Goal: Task Accomplishment & Management: Use online tool/utility

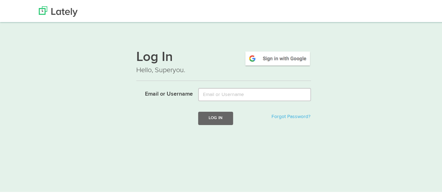
click at [255, 91] on input "Email or Username" at bounding box center [254, 93] width 113 height 13
type input "[EMAIL_ADDRESS][DOMAIN_NAME]"
click at [222, 115] on button "Log In" at bounding box center [215, 116] width 35 height 13
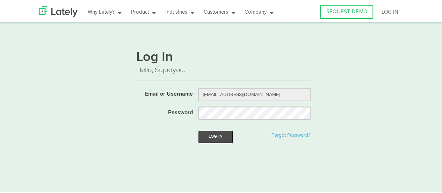
click at [215, 136] on button "Log In" at bounding box center [215, 135] width 35 height 13
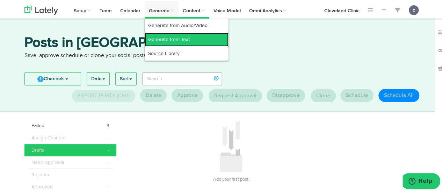
click at [173, 34] on link "Generate from Text" at bounding box center [187, 38] width 84 height 14
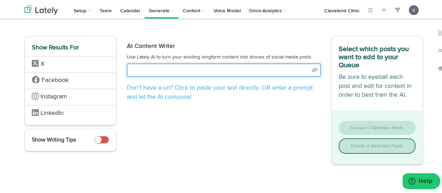
click at [140, 70] on input "text" at bounding box center [224, 68] width 194 height 13
paste input "[URL][DOMAIN_NAME]"
type input "[URL][DOMAIN_NAME]"
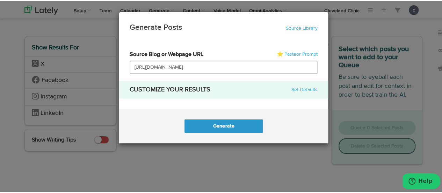
select select "natural"
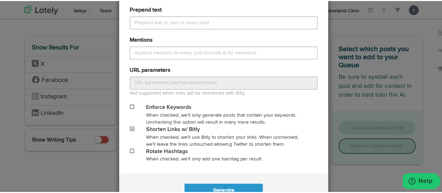
scroll to position [338, 0]
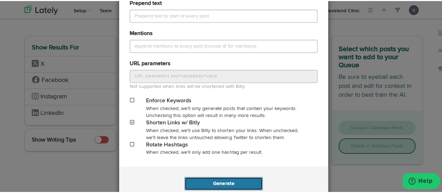
click at [242, 181] on button "Generate" at bounding box center [224, 181] width 78 height 13
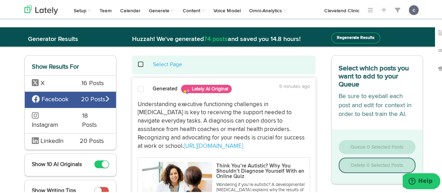
scroll to position [70, 0]
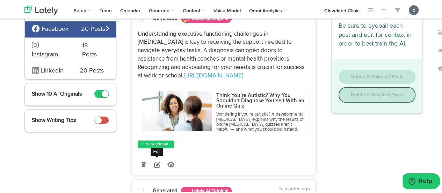
click at [155, 163] on icon at bounding box center [157, 163] width 6 height 6
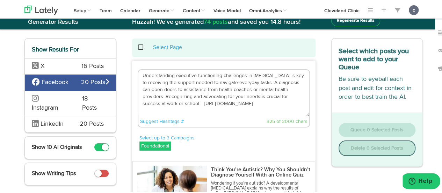
scroll to position [17, 0]
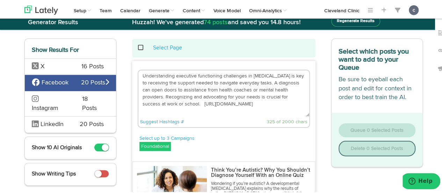
drag, startPoint x: 157, startPoint y: 103, endPoint x: 135, endPoint y: 72, distance: 38.8
click at [138, 72] on div "Understanding executive functioning challenges in [MEDICAL_DATA] is key to rece…" at bounding box center [224, 97] width 172 height 58
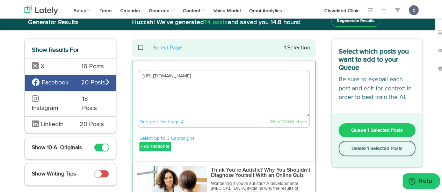
paste textarea "Taking an “Am I Autistic?” quiz can give you the language you need to discuss y…"
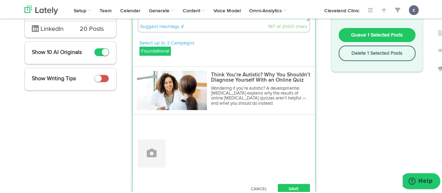
scroll to position [118, 0]
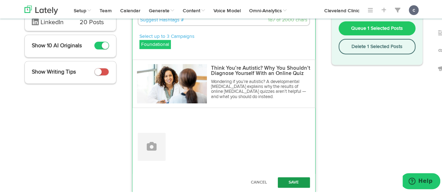
type textarea "Taking an “Am I Autistic?” quiz can give you the language you need to discuss y…"
click at [287, 176] on button "Save" at bounding box center [294, 181] width 32 height 10
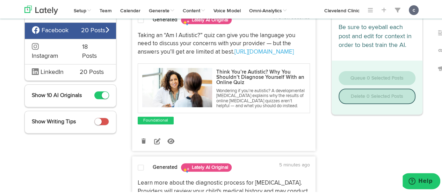
scroll to position [0, 0]
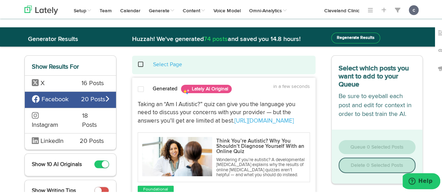
click at [138, 85] on span at bounding box center [141, 88] width 6 height 7
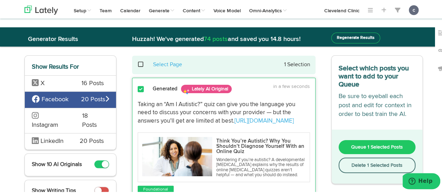
click at [357, 142] on button "Queue 1 Selected Posts" at bounding box center [377, 146] width 77 height 14
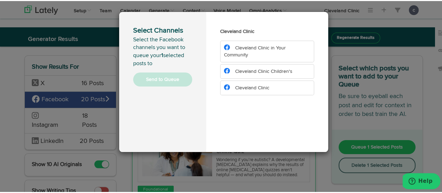
click at [256, 68] on span "Cleveland Clinic Children's" at bounding box center [263, 70] width 57 height 5
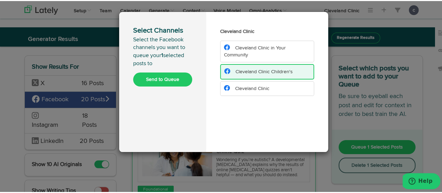
click at [170, 75] on button "Send to Queue" at bounding box center [162, 78] width 59 height 14
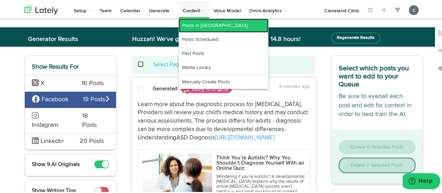
click at [196, 23] on link "Posts in [GEOGRAPHIC_DATA]" at bounding box center [224, 24] width 90 height 14
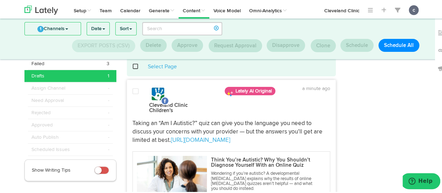
scroll to position [17, 0]
drag, startPoint x: 241, startPoint y: 135, endPoint x: 113, endPoint y: 113, distance: 129.6
click at [113, 113] on div "Failed 3 Drafts 1 Assign Channel - Need Approval - Rejected - Approved -" at bounding box center [223, 168] width 409 height 222
click at [252, 118] on p "Taking an “Am I Autistic?” quiz can give you the language you need to discuss y…" at bounding box center [231, 130] width 198 height 25
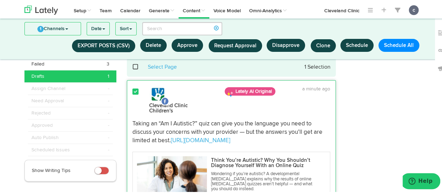
drag, startPoint x: 237, startPoint y: 136, endPoint x: 173, endPoint y: 125, distance: 64.4
click at [201, 129] on p "Taking an “Am I Autistic?” quiz can give you the language you need to discuss y…" at bounding box center [231, 130] width 198 height 25
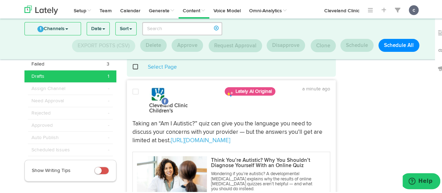
click at [132, 118] on p "Taking an “Am I Autistic?” quiz can give you the language you need to discuss y…" at bounding box center [231, 130] width 198 height 25
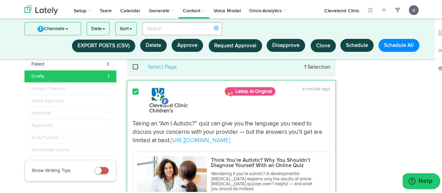
click at [132, 118] on p "Taking an “Am I Autistic?” quiz can give you the language you need to discuss y…" at bounding box center [231, 130] width 198 height 25
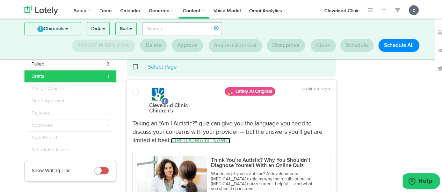
click at [203, 136] on link "[URL][DOMAIN_NAME]" at bounding box center [200, 139] width 59 height 6
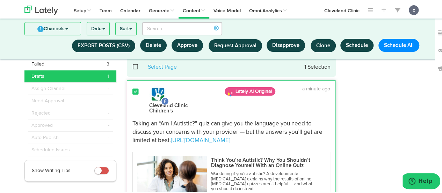
drag, startPoint x: 260, startPoint y: 137, endPoint x: 248, endPoint y: 137, distance: 12.2
click at [248, 137] on p "Taking an “Am I Autistic?” quiz can give you the language you need to discuss y…" at bounding box center [231, 130] width 198 height 25
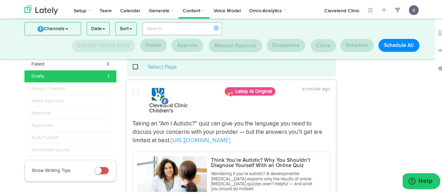
drag, startPoint x: 239, startPoint y: 133, endPoint x: 129, endPoint y: 119, distance: 111.0
click at [129, 119] on div "Taking an “Am I Autistic?” quiz can give you the language you need to discuss y…" at bounding box center [231, 130] width 208 height 25
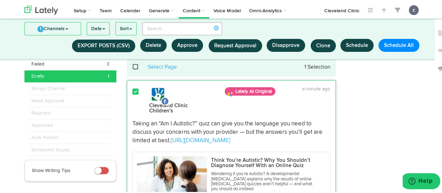
copy p "Taking an “Am I Autistic?” quiz can give you the language you need to discuss y…"
click at [372, 127] on div at bounding box center [384, 168] width 87 height 222
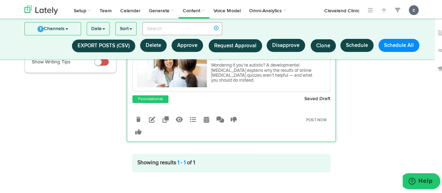
scroll to position [126, 0]
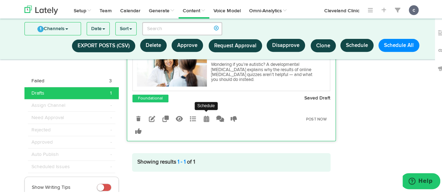
click at [204, 115] on icon at bounding box center [207, 117] width 6 height 6
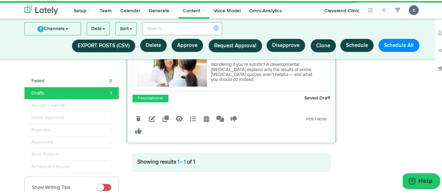
radio input "true"
select select "12"
select select "36"
select select "PM"
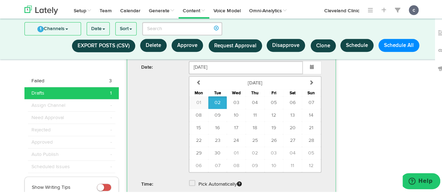
scroll to position [254, 0]
click at [253, 99] on span "04" at bounding box center [255, 101] width 6 height 5
type input "[DATE]"
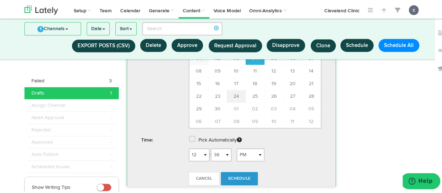
scroll to position [298, 0]
click at [196, 150] on select "1 2 3 4 5 6 7 8 9 10 11 12" at bounding box center [199, 153] width 21 height 13
select select "6"
click at [189, 147] on select "1 2 3 4 5 6 7 8 9 10 11 12" at bounding box center [199, 153] width 21 height 13
click at [224, 151] on select "00 01 02 03 04 05 06 07 08 09 10 11 12 13 14 15 16 17 18 19 20 21 22 23 24 25 2…" at bounding box center [221, 153] width 21 height 13
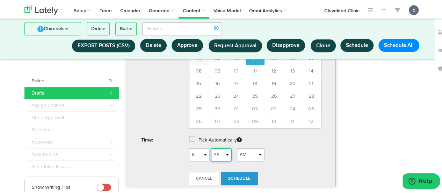
select select "22"
click at [211, 147] on select "00 01 02 03 04 05 06 07 08 09 10 11 12 13 14 15 16 17 18 19 20 21 22 23 24 25 2…" at bounding box center [221, 153] width 21 height 13
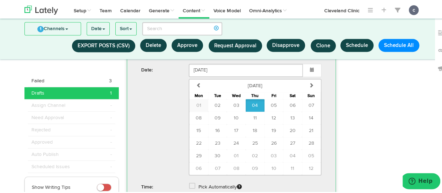
scroll to position [313, 0]
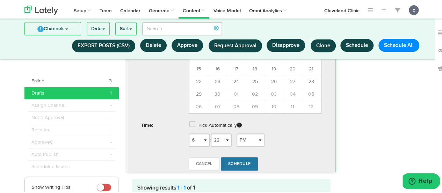
click at [244, 160] on span "Schedule" at bounding box center [239, 162] width 22 height 4
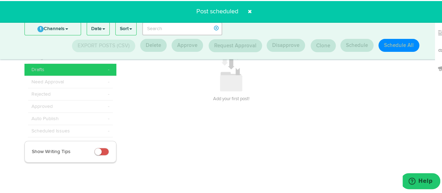
scroll to position [34, 0]
